Goal: Navigation & Orientation: Find specific page/section

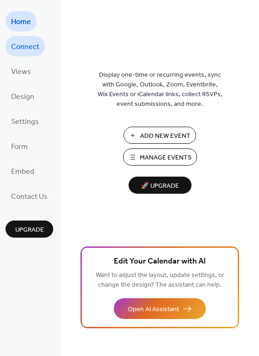
click at [19, 40] on span "Connect" at bounding box center [25, 47] width 28 height 15
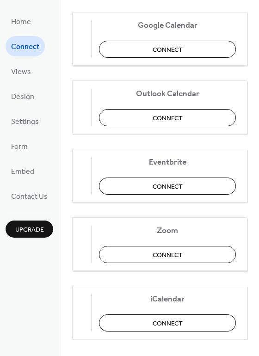
scroll to position [192, 0]
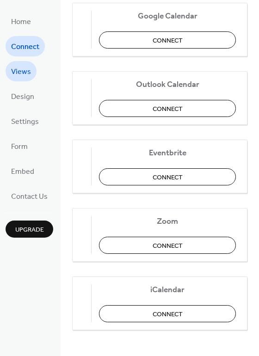
click at [14, 70] on span "Views" at bounding box center [21, 72] width 20 height 15
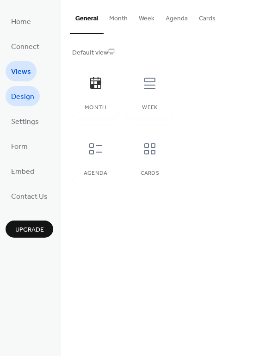
click at [27, 93] on span "Design" at bounding box center [22, 97] width 23 height 15
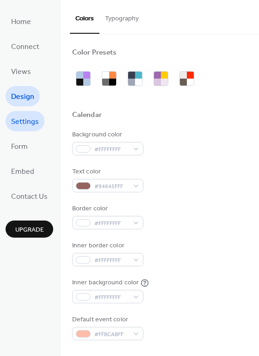
click at [27, 119] on span "Settings" at bounding box center [25, 122] width 28 height 15
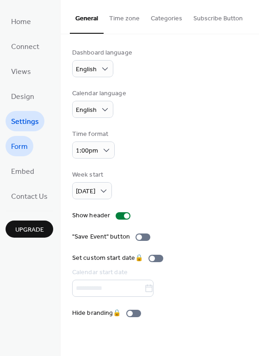
click at [25, 145] on span "Form" at bounding box center [19, 147] width 17 height 15
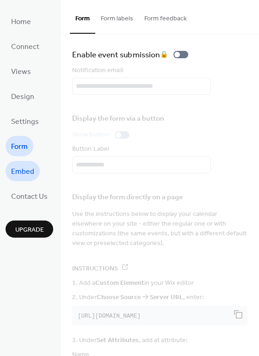
click at [31, 181] on link "Embed" at bounding box center [23, 171] width 34 height 20
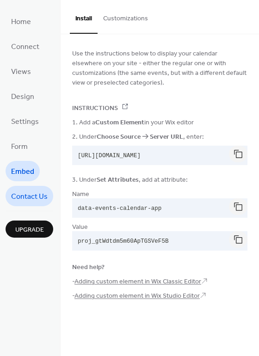
click at [35, 197] on span "Contact Us" at bounding box center [29, 197] width 37 height 15
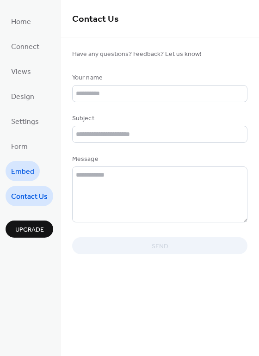
click at [27, 169] on span "Embed" at bounding box center [22, 172] width 23 height 15
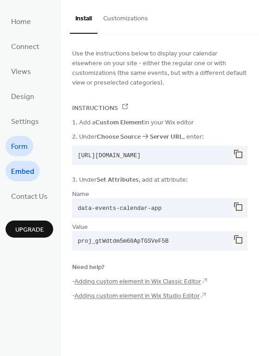
click at [25, 142] on span "Form" at bounding box center [19, 147] width 17 height 15
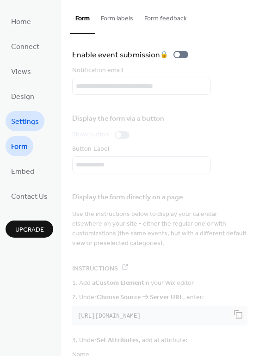
click at [16, 122] on span "Settings" at bounding box center [25, 122] width 28 height 15
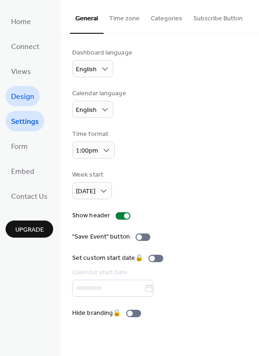
click at [31, 95] on span "Design" at bounding box center [22, 97] width 23 height 15
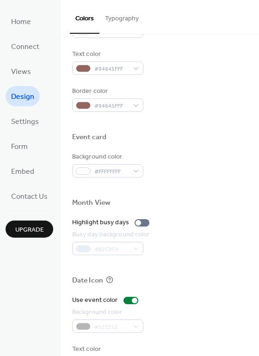
scroll to position [396, 0]
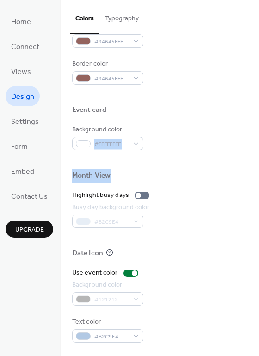
drag, startPoint x: 256, startPoint y: 138, endPoint x: 261, endPoint y: 179, distance: 41.1
click at [259, 179] on html "Home Connect Views Design Settings Form Embed Contact Us Upgrade Design Upgrade…" at bounding box center [129, 178] width 259 height 356
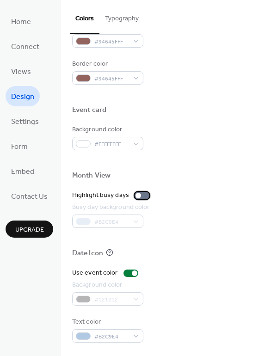
click at [136, 193] on div at bounding box center [139, 196] width 6 height 6
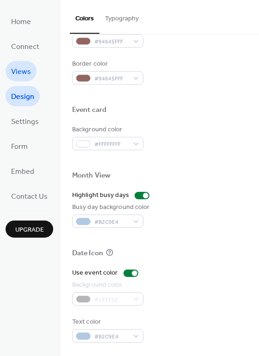
click at [27, 62] on link "Views" at bounding box center [21, 71] width 31 height 20
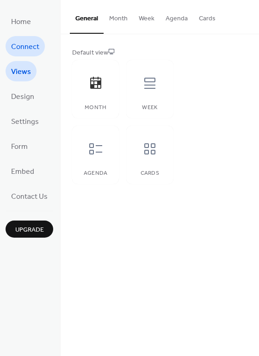
click at [32, 56] on link "Connect" at bounding box center [25, 46] width 39 height 20
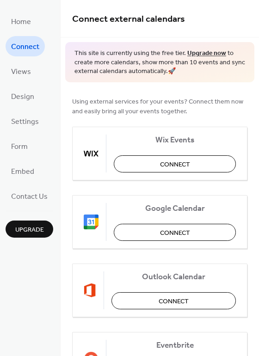
click at [41, 18] on ul "Home Connect Views Design Settings Form Embed Contact Us" at bounding box center [30, 108] width 48 height 195
